Goal: Information Seeking & Learning: Learn about a topic

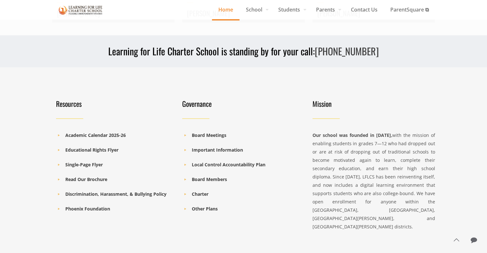
scroll to position [894, 0]
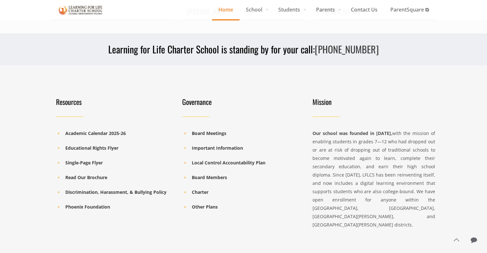
click at [124, 149] on li "Educational Rights Flyer" at bounding box center [115, 148] width 119 height 8
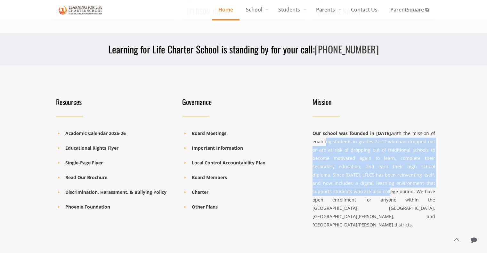
drag, startPoint x: 324, startPoint y: 144, endPoint x: 378, endPoint y: 189, distance: 70.7
click at [378, 189] on div "Our school was founded in 2001, with the mission of enabling students in grades…" at bounding box center [374, 179] width 123 height 100
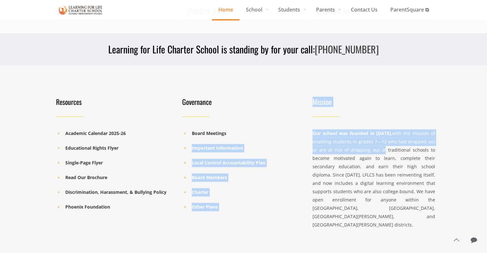
drag, startPoint x: 304, startPoint y: 133, endPoint x: 385, endPoint y: 149, distance: 82.6
click at [385, 149] on div "Resources Academic Calendar 2025-26 Educational Rights Flyer Single-Page Flyer …" at bounding box center [243, 163] width 391 height 151
click at [385, 149] on div "Our school was founded in 2001, with the mission of enabling students in grades…" at bounding box center [374, 179] width 123 height 100
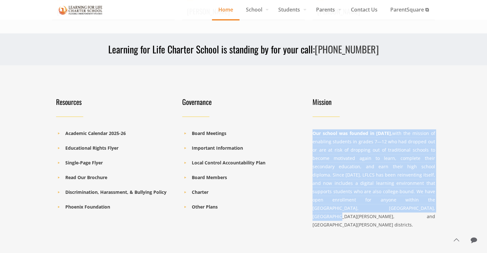
drag, startPoint x: 309, startPoint y: 132, endPoint x: 370, endPoint y: 216, distance: 103.7
click at [370, 216] on div "Mission Our school was founded in 2001, with the mission of enabling students i…" at bounding box center [374, 163] width 130 height 151
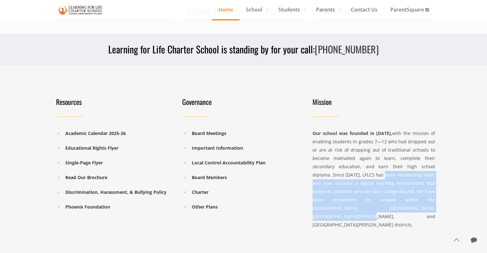
drag, startPoint x: 396, startPoint y: 209, endPoint x: 366, endPoint y: 171, distance: 48.8
click at [366, 171] on div "Our school was founded in 2001, with the mission of enabling students in grades…" at bounding box center [374, 179] width 123 height 100
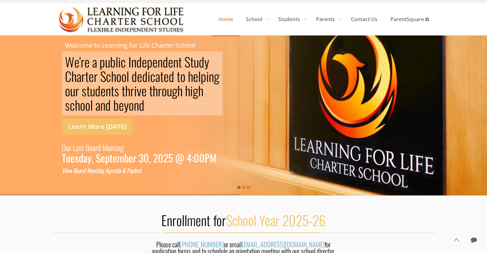
scroll to position [0, 0]
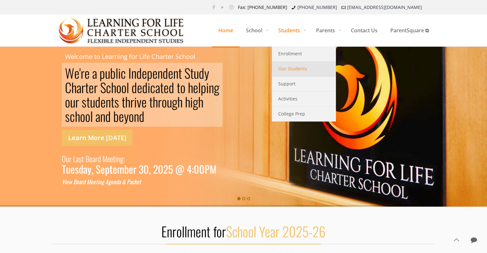
click at [297, 70] on span "Our Students" at bounding box center [292, 69] width 29 height 8
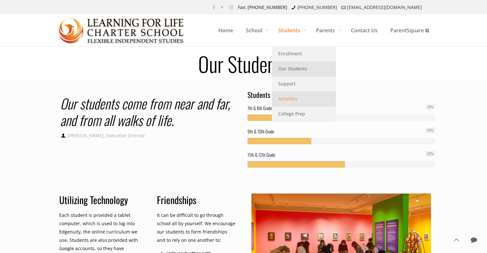
click at [285, 100] on span "Activities" at bounding box center [287, 99] width 19 height 8
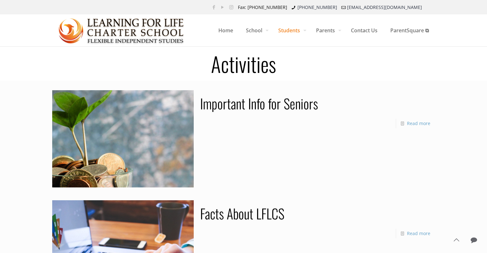
click at [153, 29] on img at bounding box center [122, 31] width 126 height 32
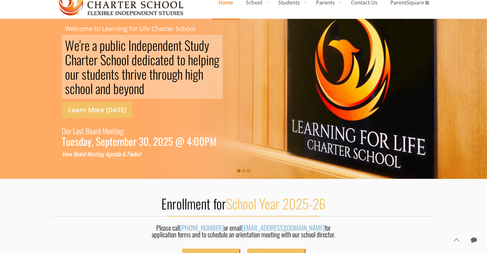
scroll to position [29, 0]
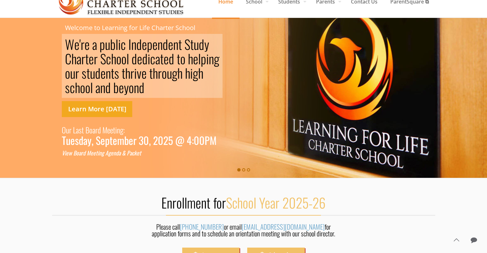
click at [115, 110] on link "Learn More [DATE]" at bounding box center [97, 109] width 70 height 16
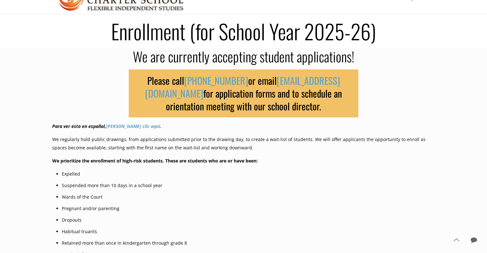
scroll to position [33, 0]
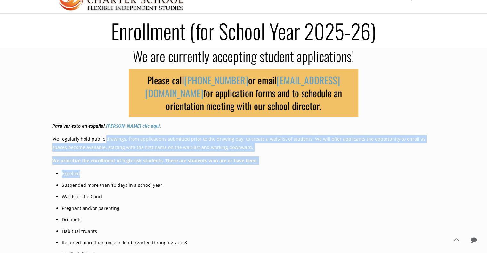
drag, startPoint x: 104, startPoint y: 136, endPoint x: 146, endPoint y: 169, distance: 53.2
click at [146, 169] on div "Please call (831) 582-9820 or email info@lflcs.org for application forms and to…" at bounding box center [243, 217] width 383 height 306
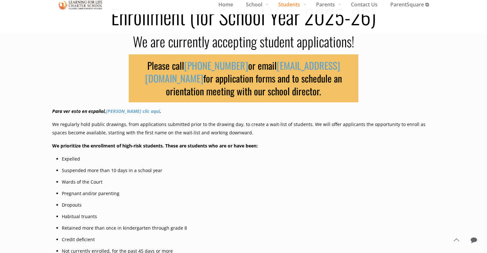
scroll to position [49, 0]
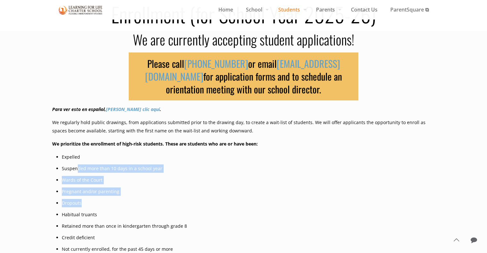
drag, startPoint x: 76, startPoint y: 172, endPoint x: 137, endPoint y: 200, distance: 67.2
click at [137, 200] on ul "Expelled Suspended more than 10 days in a school year Wards of the Court Pregna…" at bounding box center [249, 220] width 374 height 135
click at [135, 201] on li "Dropouts" at bounding box center [249, 203] width 374 height 8
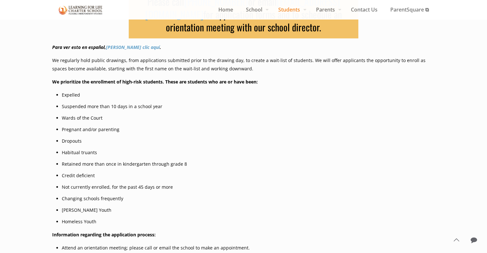
scroll to position [115, 0]
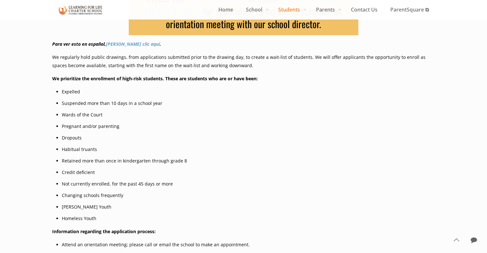
click at [102, 196] on li "Changing schools frequently" at bounding box center [249, 196] width 374 height 8
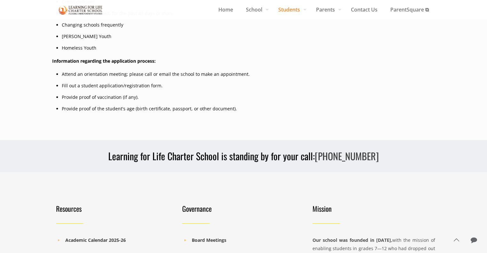
scroll to position [0, 0]
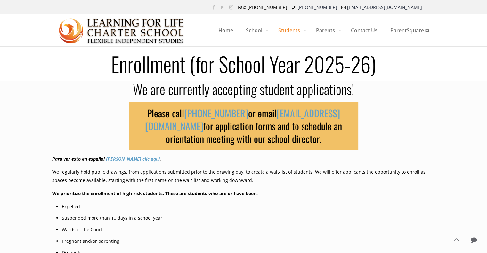
click at [67, 35] on img at bounding box center [122, 31] width 126 height 32
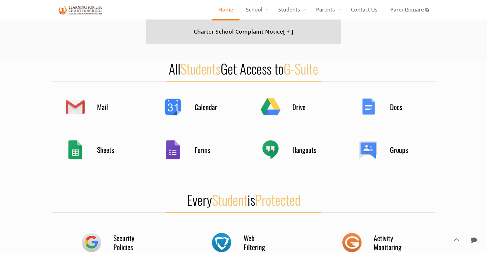
scroll to position [292, 0]
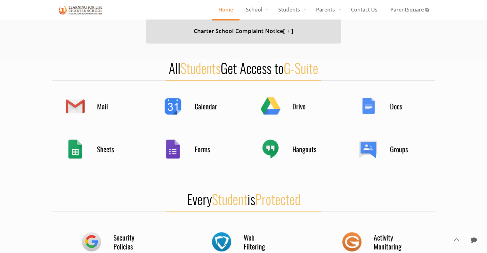
click at [273, 148] on div "Hangouts" at bounding box center [292, 149] width 64 height 25
click at [302, 153] on h4 "Hangouts" at bounding box center [308, 149] width 32 height 9
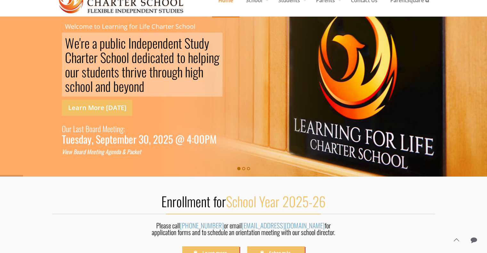
scroll to position [0, 0]
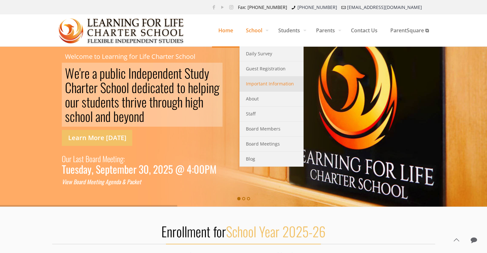
click at [271, 89] on link "Important Information" at bounding box center [272, 84] width 64 height 15
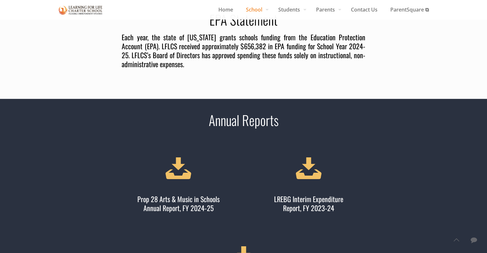
scroll to position [258, 0]
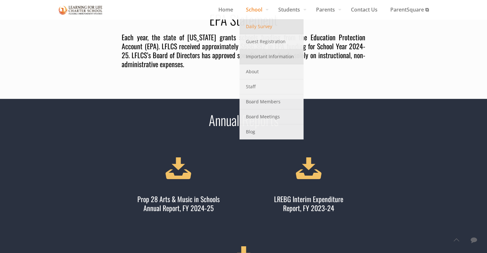
click at [255, 28] on span "Daily Survey" at bounding box center [259, 26] width 26 height 8
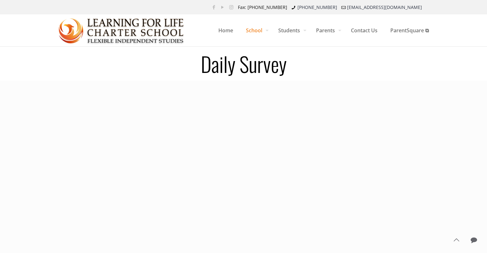
click at [189, 63] on h1 "Daily Survey" at bounding box center [243, 64] width 391 height 21
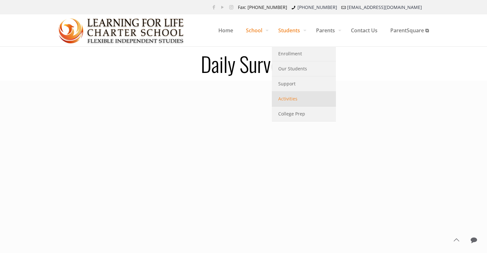
click at [291, 97] on span "Activities" at bounding box center [287, 99] width 19 height 8
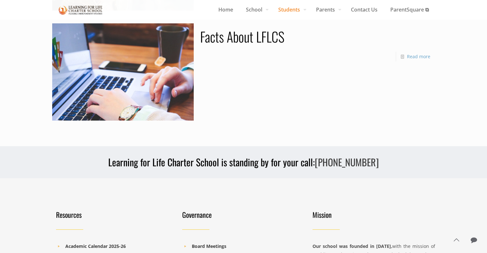
scroll to position [180, 0]
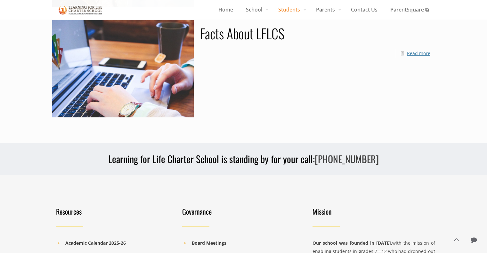
click at [415, 54] on link "Read more" at bounding box center [418, 53] width 23 height 6
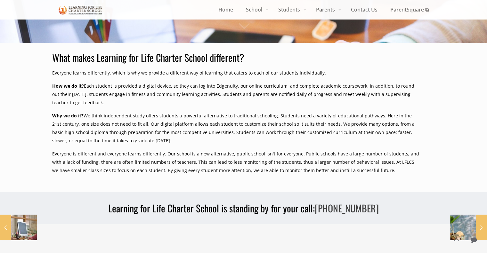
scroll to position [192, 0]
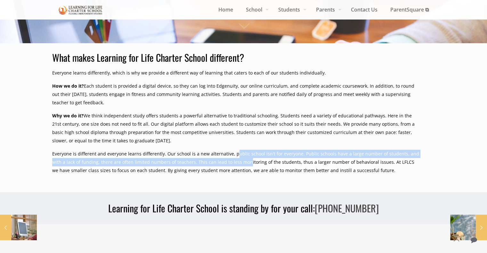
drag, startPoint x: 235, startPoint y: 160, endPoint x: 234, endPoint y: 153, distance: 6.8
click at [234, 153] on p "Everyone is different and everyone learns differently. Our school is a new alte…" at bounding box center [235, 162] width 367 height 25
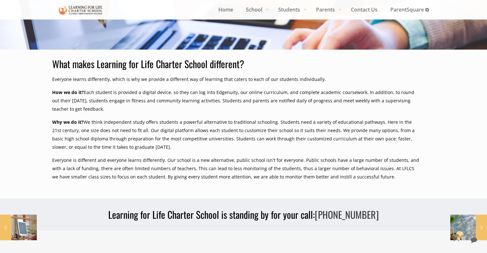
scroll to position [126, 0]
